Goal: Task Accomplishment & Management: Manage account settings

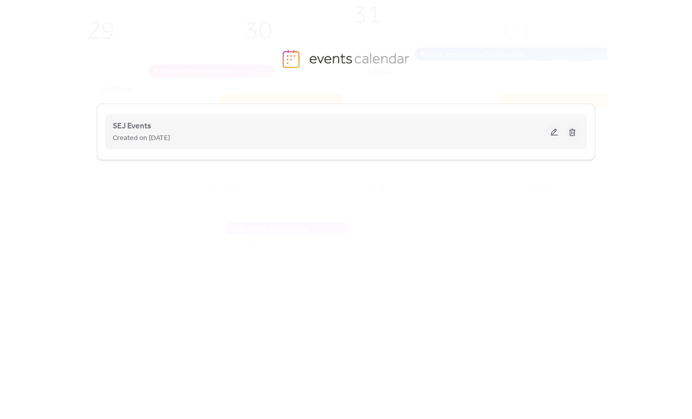
click at [134, 117] on div "SEJ Events Created on [DATE]" at bounding box center [346, 132] width 467 height 40
click at [136, 124] on span "SEJ Events" at bounding box center [132, 126] width 39 height 12
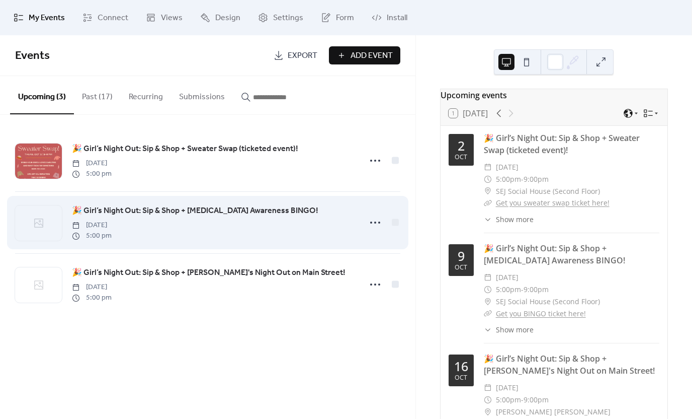
click at [105, 212] on span "🎉 Girl’s Night Out: Sip & Shop + [MEDICAL_DATA] Awareness BINGO!" at bounding box center [195, 211] width 247 height 12
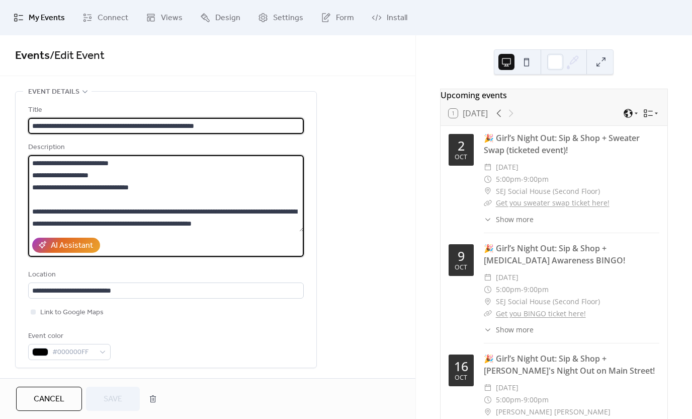
click at [105, 212] on textarea "**********" at bounding box center [166, 193] width 276 height 76
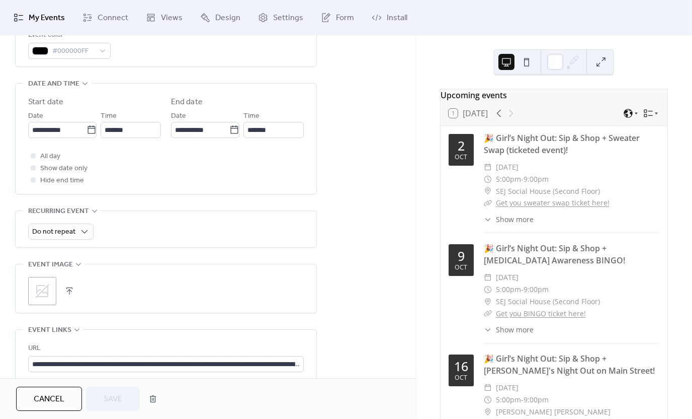
scroll to position [302, 0]
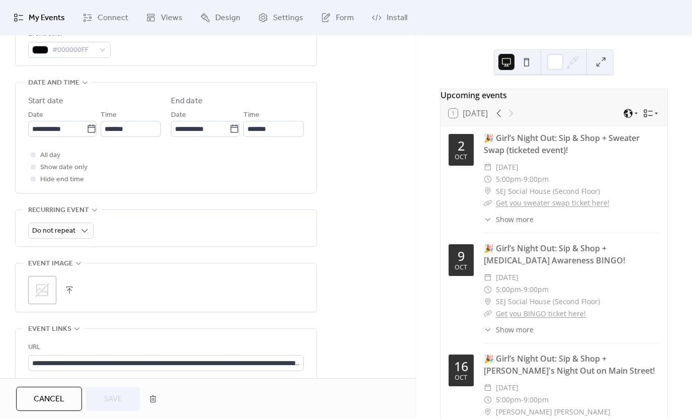
click at [42, 288] on icon at bounding box center [42, 290] width 16 height 16
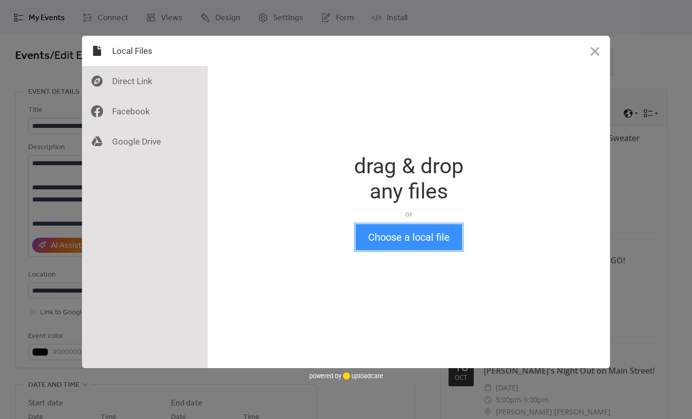
click at [390, 240] on button "Choose a local file" at bounding box center [409, 237] width 107 height 26
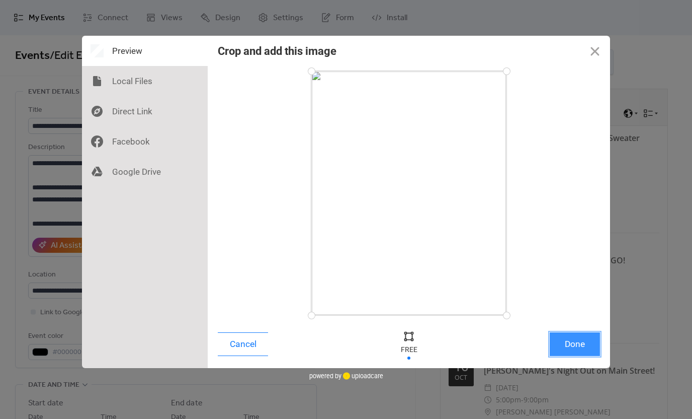
click at [573, 344] on button "Done" at bounding box center [575, 344] width 50 height 24
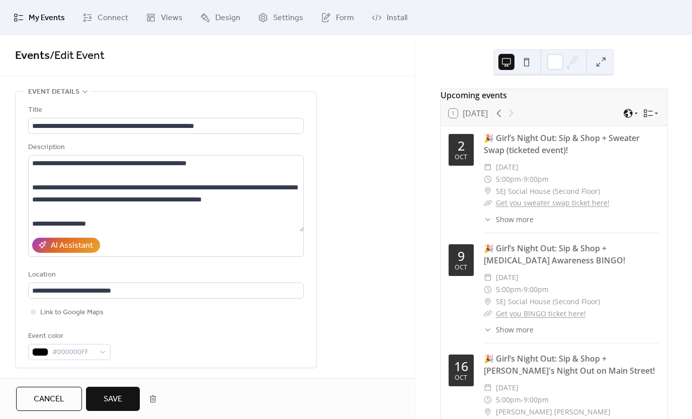
scroll to position [352, 0]
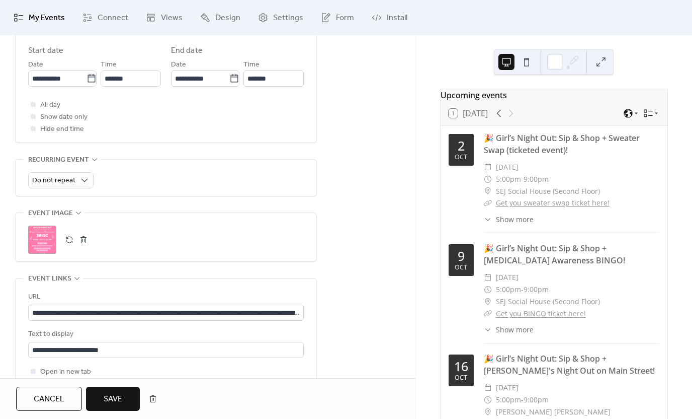
click at [124, 393] on button "Save" at bounding box center [113, 398] width 54 height 24
